Goal: Task Accomplishment & Management: Use online tool/utility

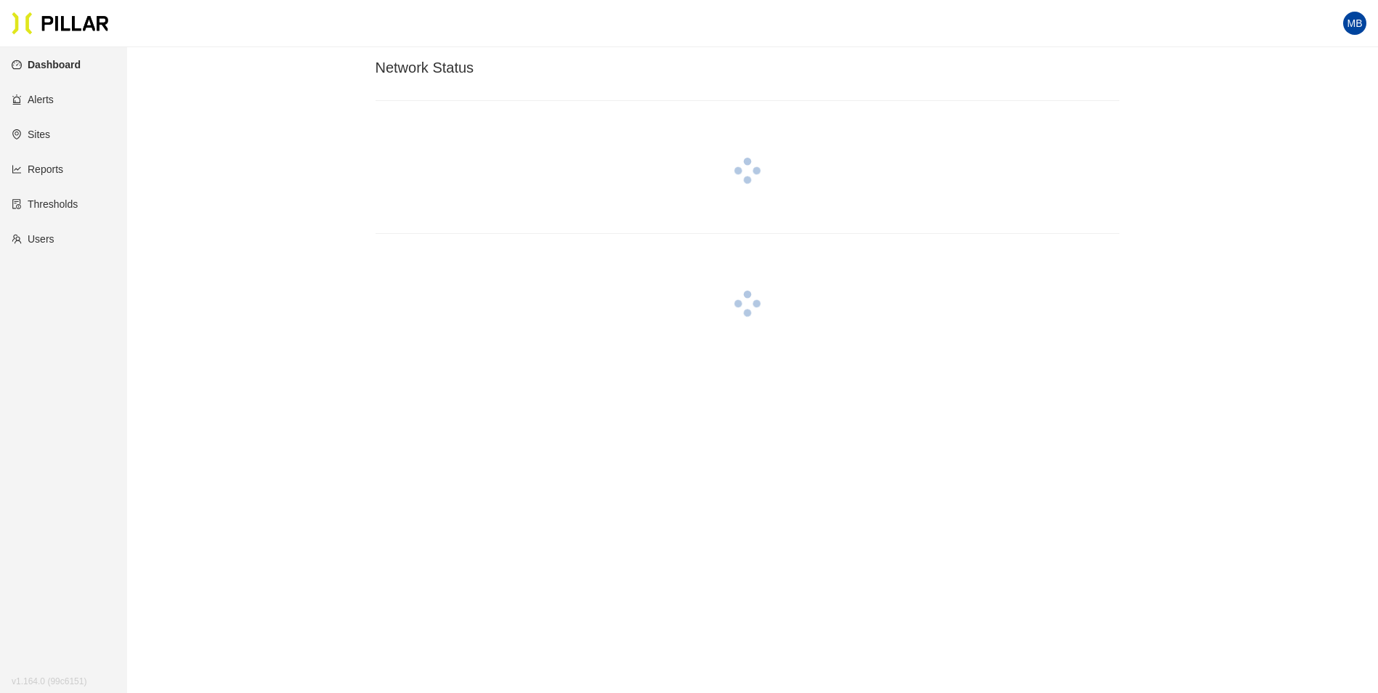
click at [46, 131] on link "Sites" at bounding box center [31, 135] width 38 height 12
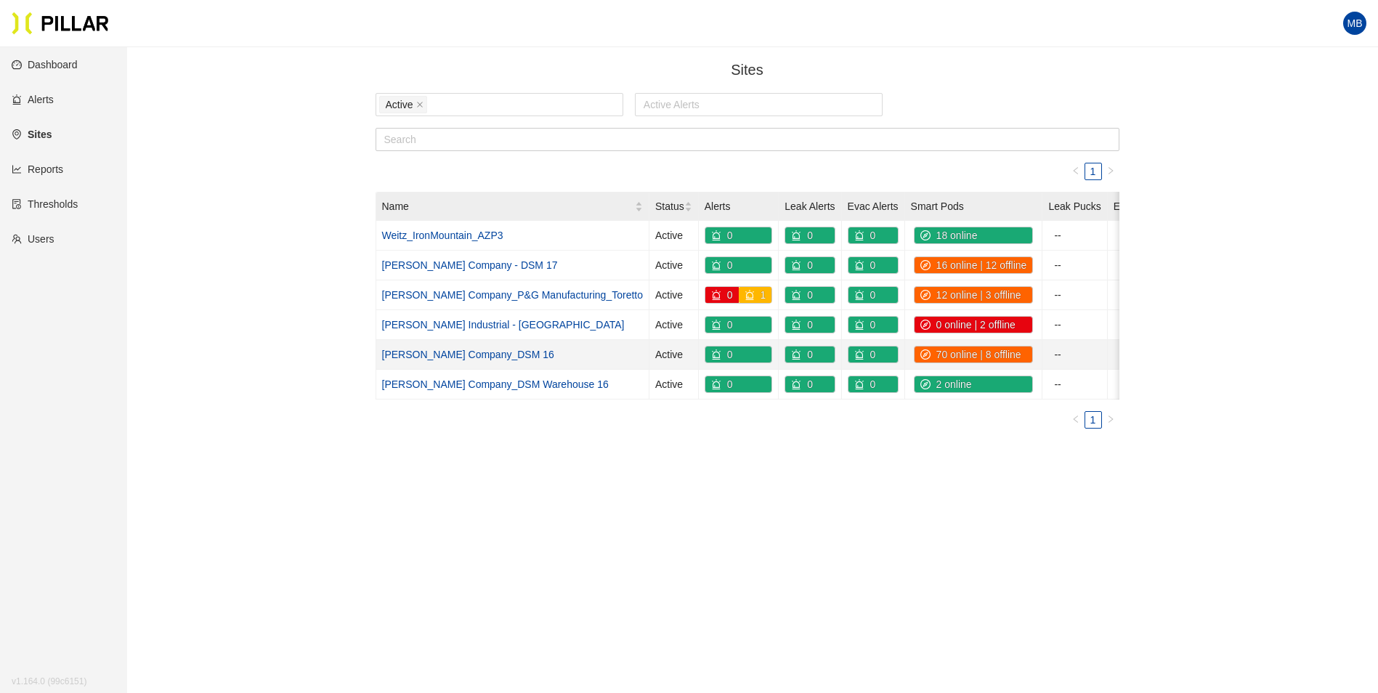
click at [457, 356] on link "[PERSON_NAME] Company_DSM 16" at bounding box center [468, 355] width 172 height 12
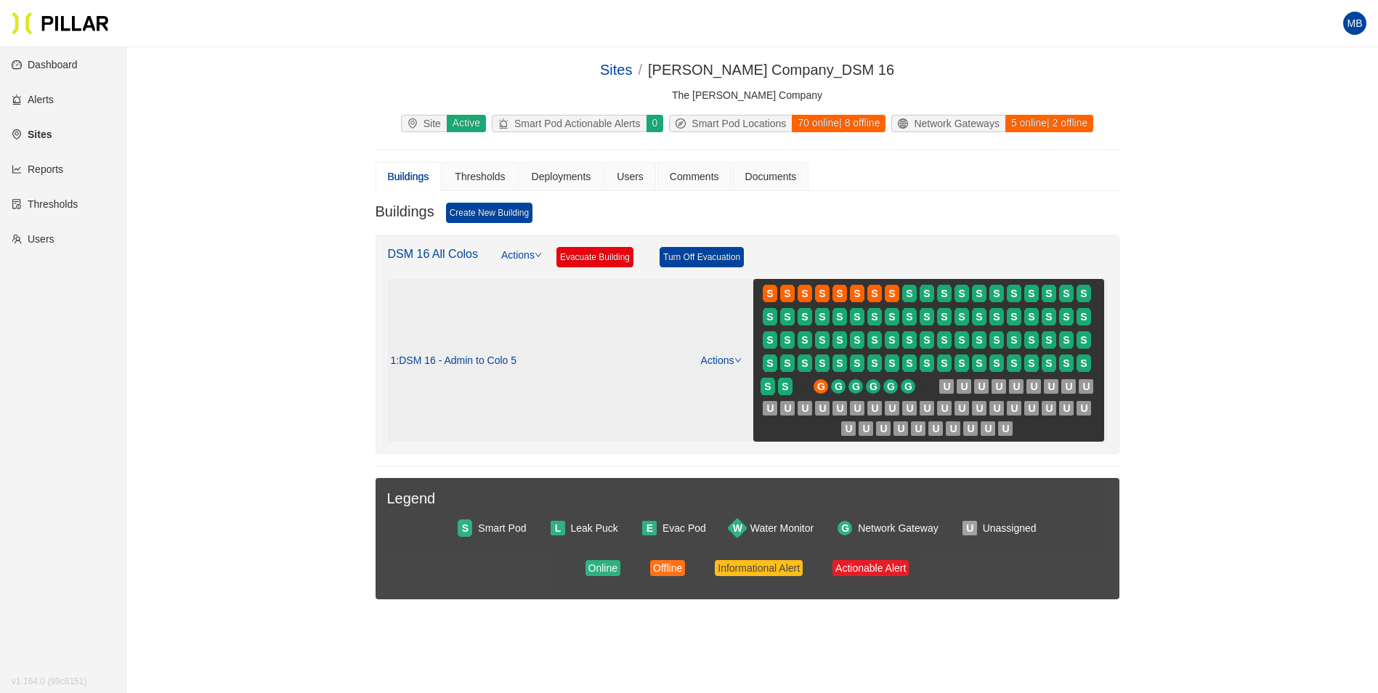
click at [715, 357] on link "Actions" at bounding box center [721, 360] width 41 height 12
click at [735, 386] on link "View/Edit Floor Plan" at bounding box center [752, 384] width 92 height 16
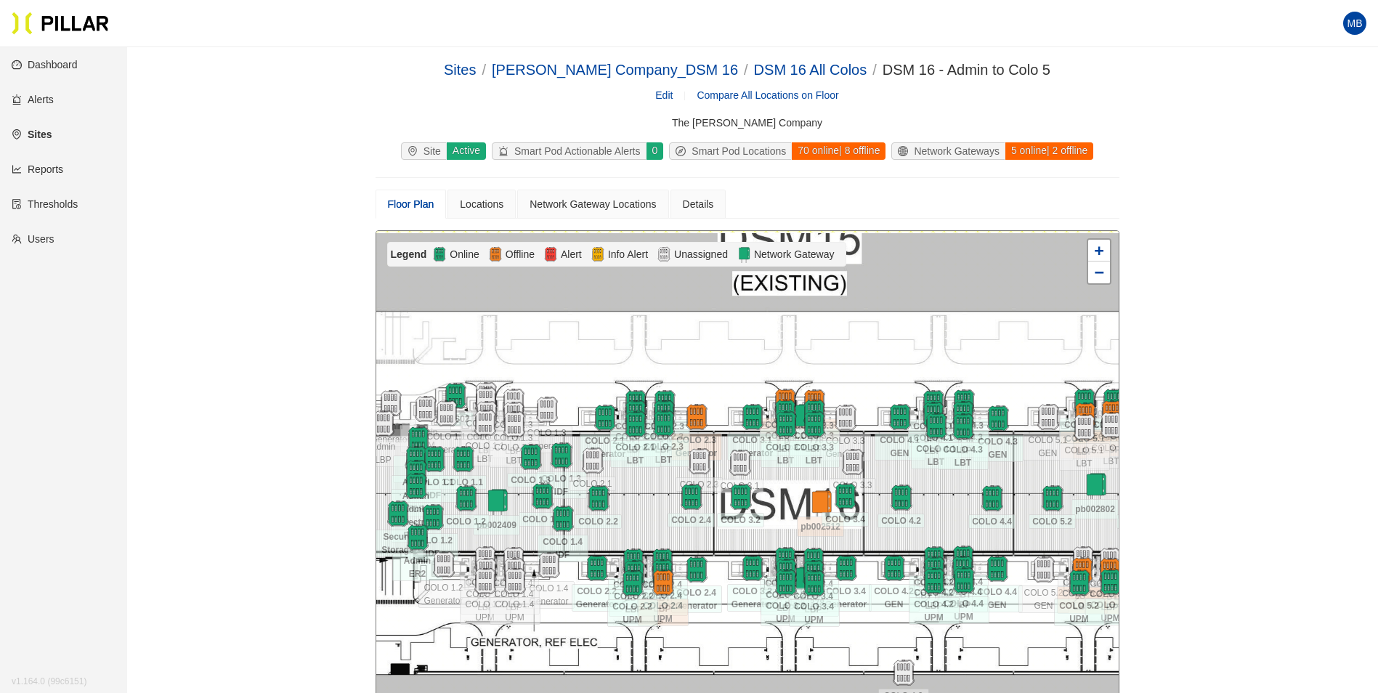
scroll to position [145, 0]
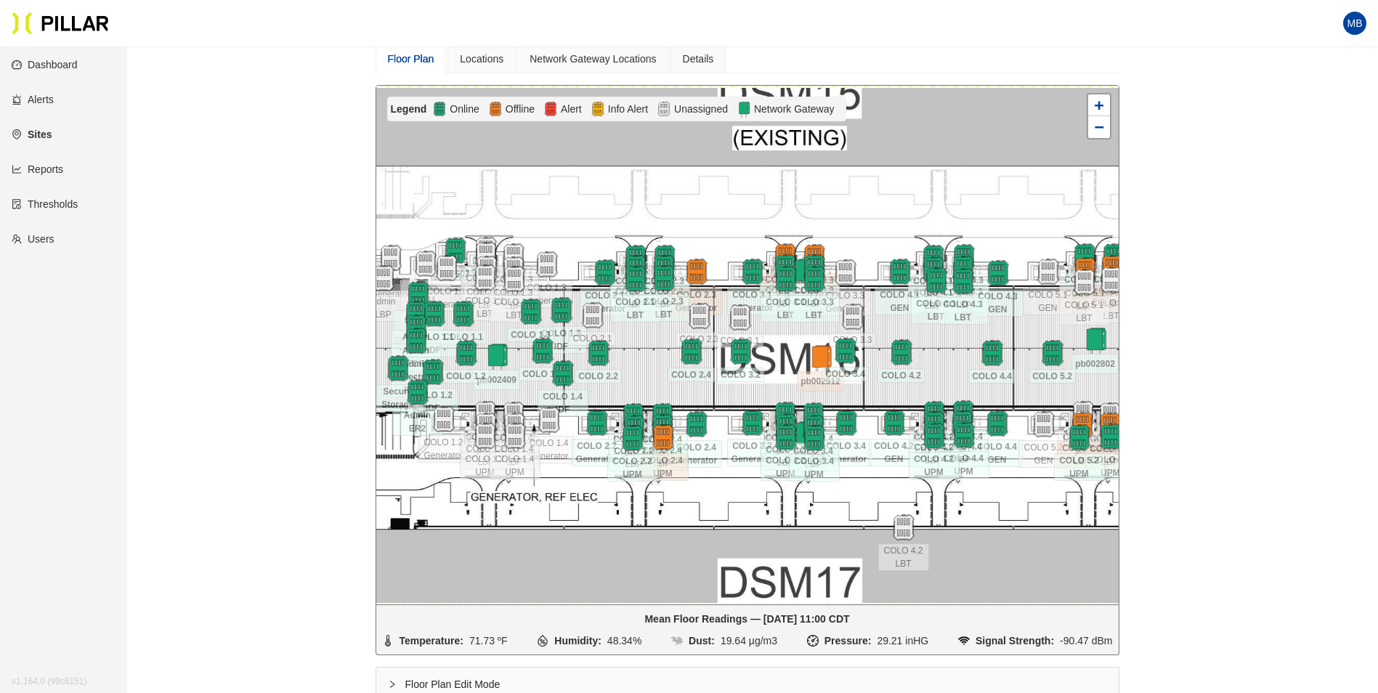
click at [35, 169] on link "Reports" at bounding box center [38, 169] width 52 height 12
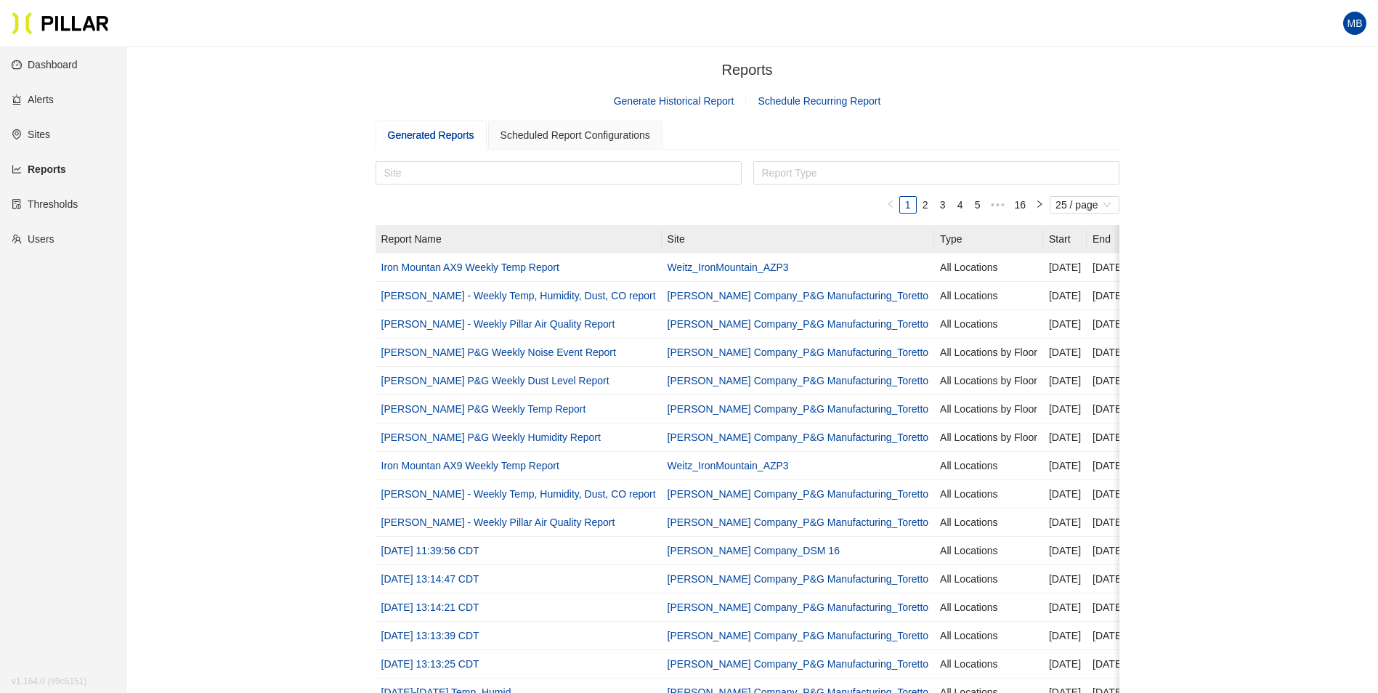
click at [678, 96] on link "Generate Historical Report" at bounding box center [674, 101] width 121 height 12
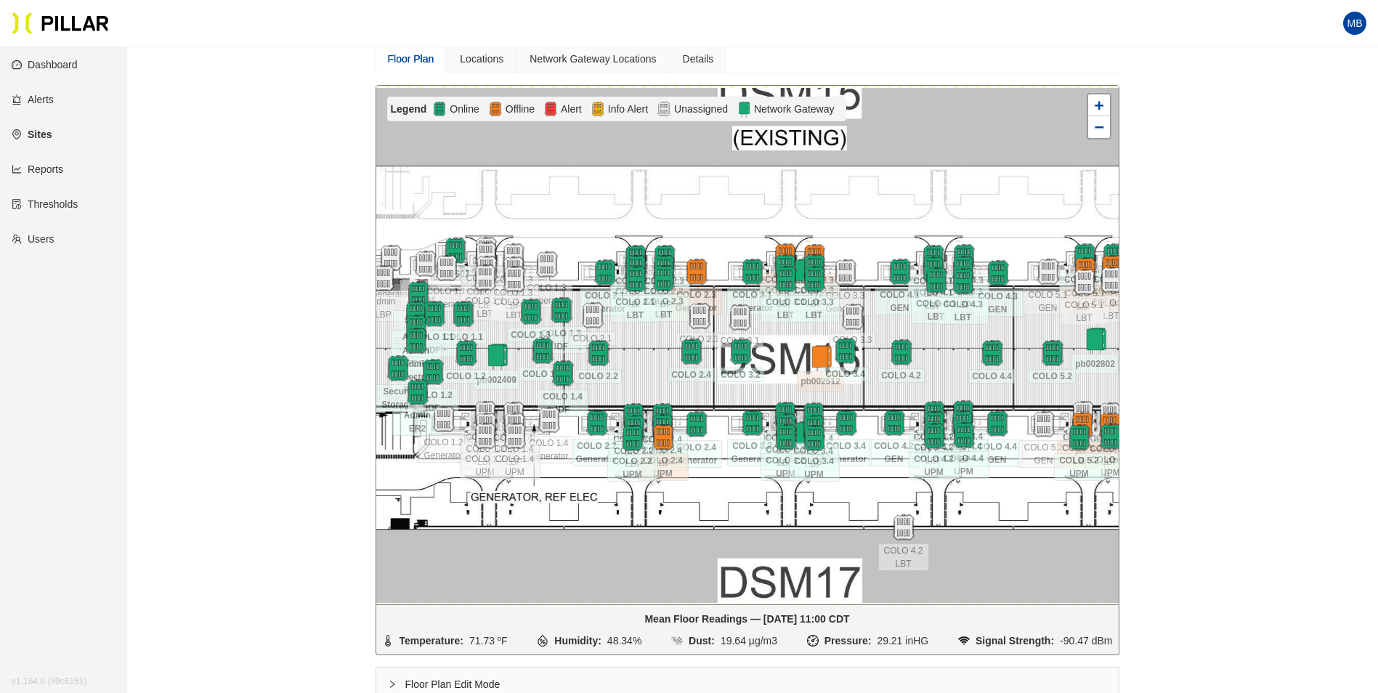
scroll to position [145, 0]
click at [46, 175] on link "Reports" at bounding box center [38, 169] width 52 height 12
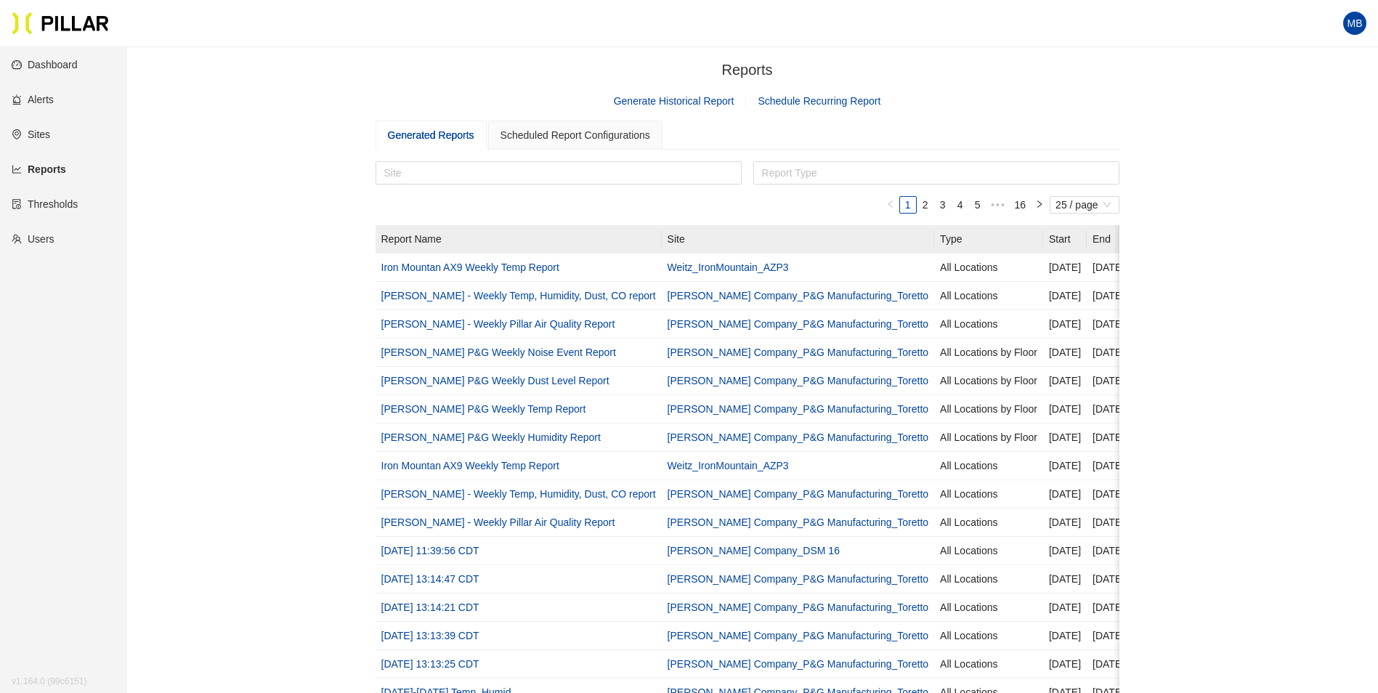
click at [652, 103] on link "Generate Historical Report" at bounding box center [674, 101] width 121 height 12
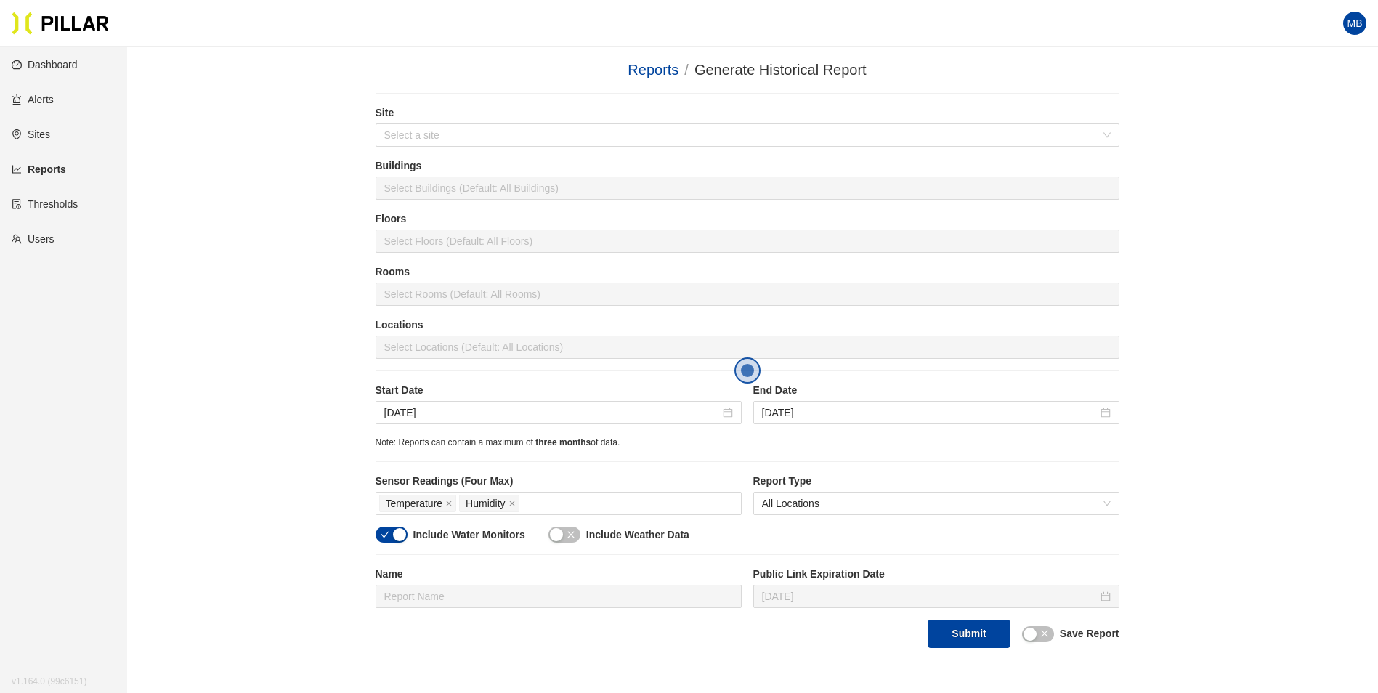
click at [44, 96] on link "Alerts" at bounding box center [33, 100] width 42 height 12
